Goal: Check status: Check status

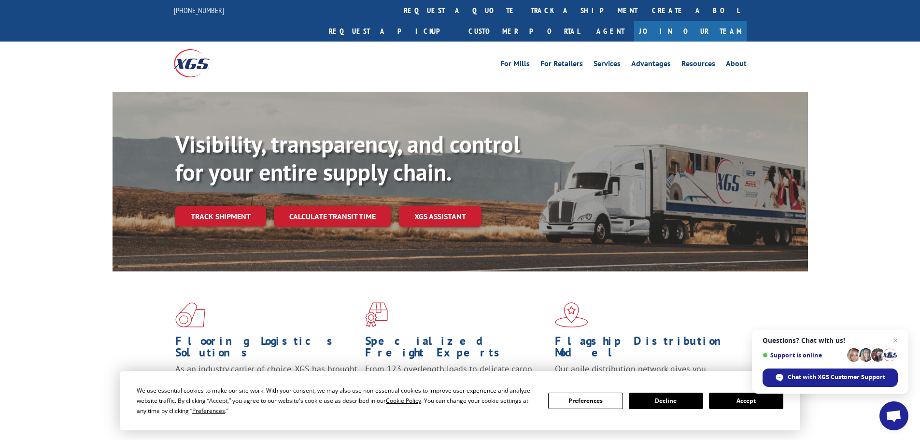
click at [741, 402] on button "Accept" at bounding box center [746, 401] width 74 height 16
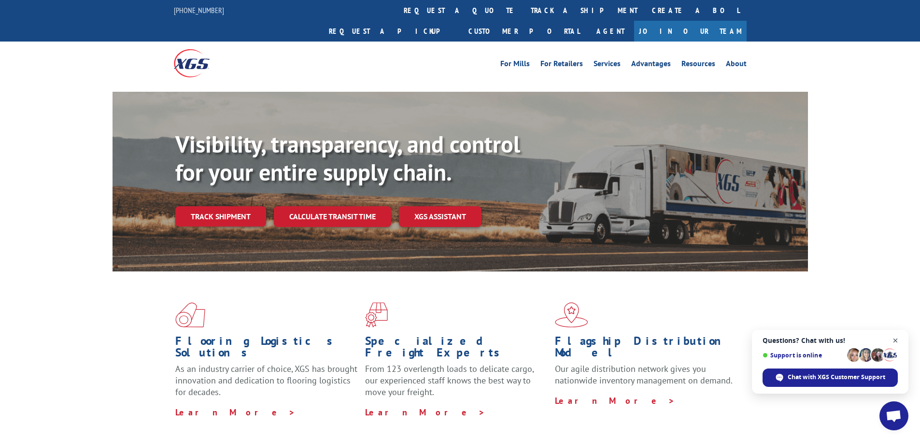
click at [894, 339] on span "Open chat" at bounding box center [896, 341] width 12 height 12
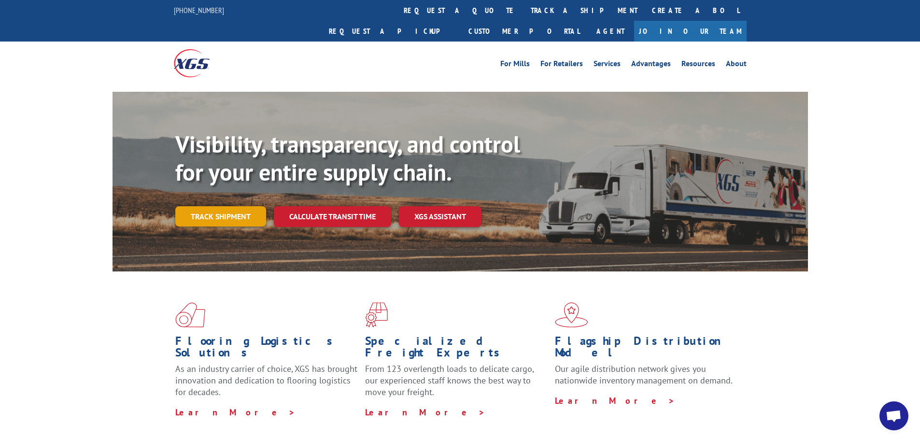
click at [208, 206] on link "Track shipment" at bounding box center [220, 216] width 91 height 20
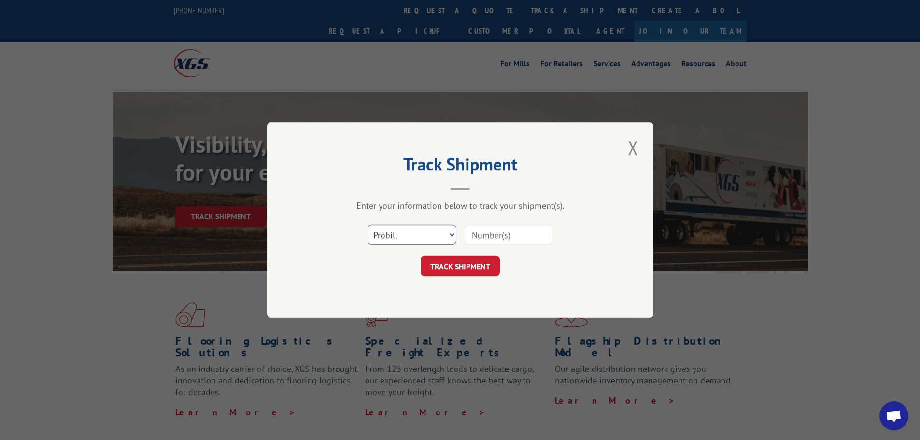
click at [424, 233] on select "Select category... Probill BOL PO" at bounding box center [412, 235] width 89 height 20
select select "bol"
click at [368, 225] on select "Select category... Probill BOL PO" at bounding box center [412, 235] width 89 height 20
click at [488, 235] on input at bounding box center [508, 235] width 89 height 20
paste input "4860132"
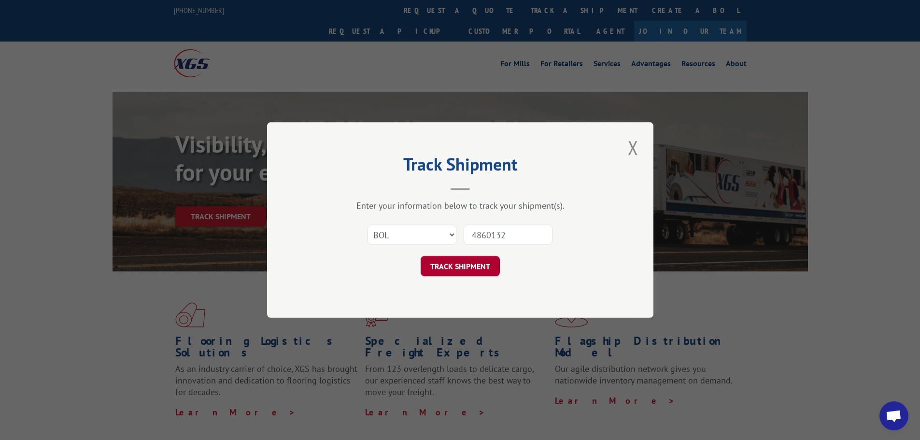
type input "4860132"
click at [448, 267] on button "TRACK SHIPMENT" at bounding box center [460, 266] width 79 height 20
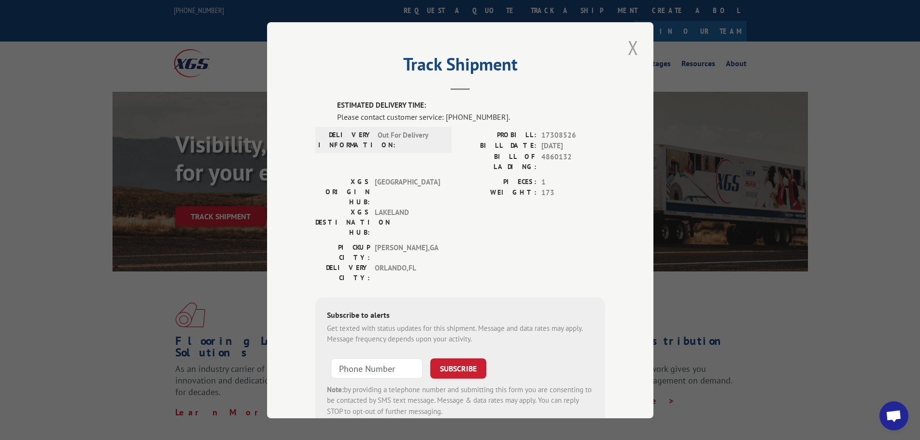
click at [634, 42] on button "Close modal" at bounding box center [633, 47] width 16 height 27
